Goal: Download file/media: Obtain resource

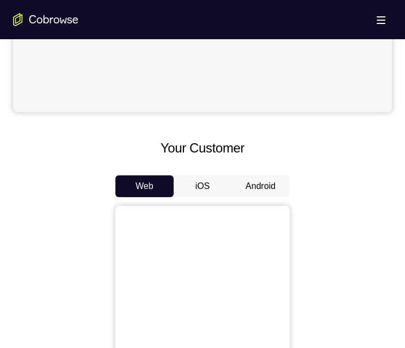
scroll to position [381, 0]
click at [254, 191] on button "Android" at bounding box center [261, 186] width 58 height 22
click at [254, 187] on button "Android" at bounding box center [261, 186] width 58 height 22
click at [254, 181] on button "Android" at bounding box center [261, 186] width 58 height 22
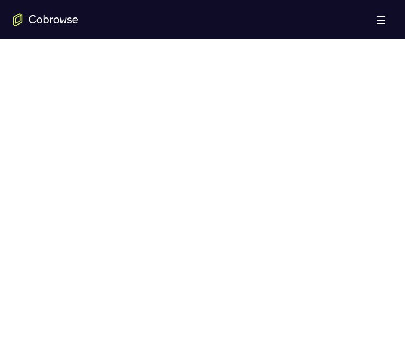
scroll to position [436, 0]
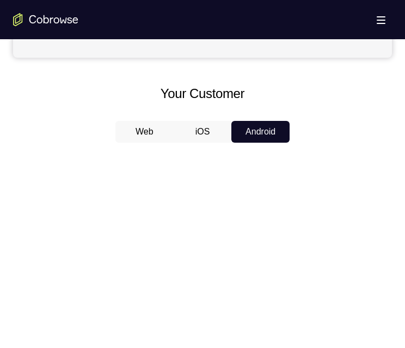
click at [259, 136] on button "Android" at bounding box center [261, 132] width 58 height 22
click at [209, 130] on button "iOS" at bounding box center [203, 132] width 58 height 22
click at [244, 129] on button "Android" at bounding box center [261, 132] width 58 height 22
click at [247, 131] on button "Android" at bounding box center [261, 132] width 58 height 22
click at [248, 131] on button "Android" at bounding box center [261, 132] width 58 height 22
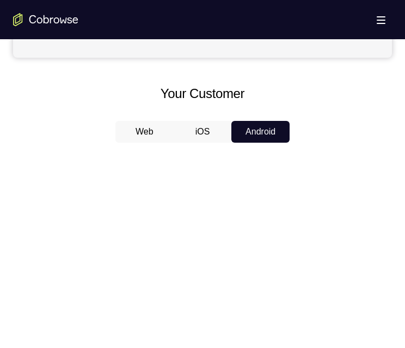
click at [248, 131] on button "Android" at bounding box center [261, 132] width 58 height 22
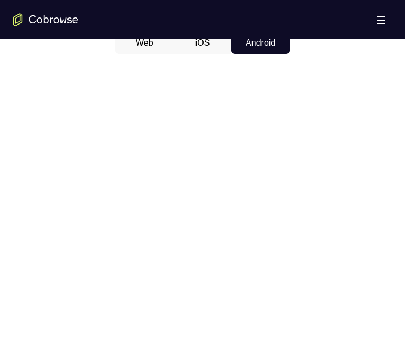
scroll to position [490, 0]
